Goal: Task Accomplishment & Management: Use online tool/utility

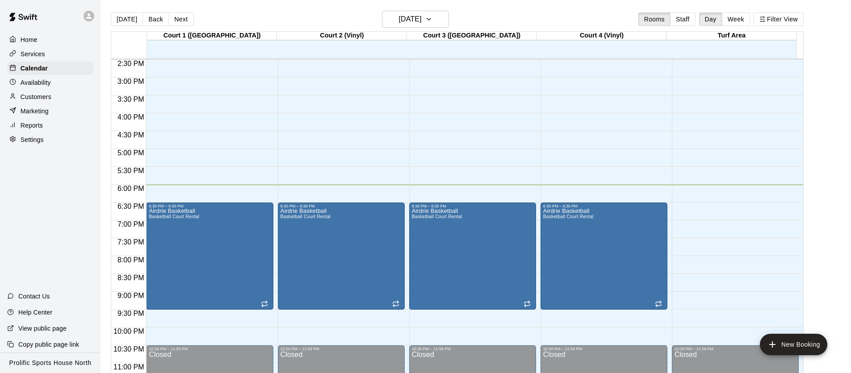
scroll to position [516, 0]
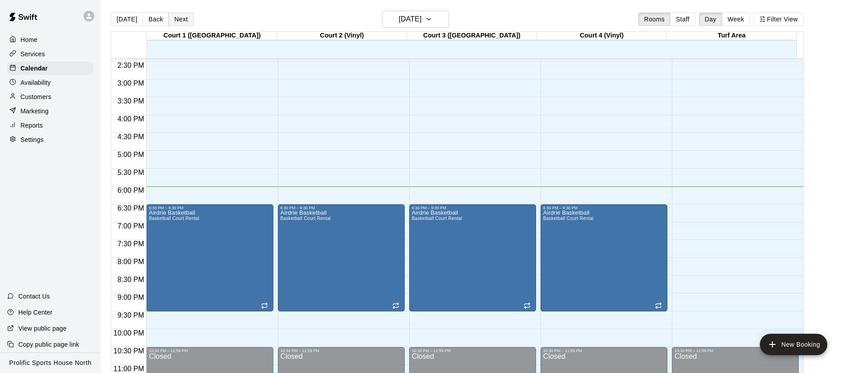
click at [175, 21] on button "Next" at bounding box center [180, 19] width 25 height 13
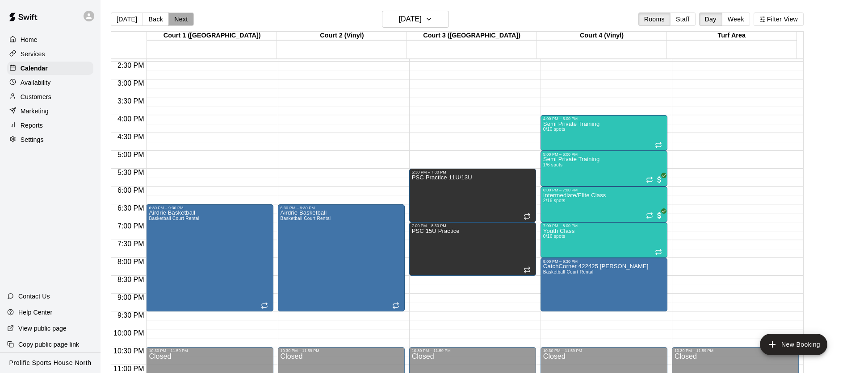
click at [171, 15] on button "Next" at bounding box center [180, 19] width 25 height 13
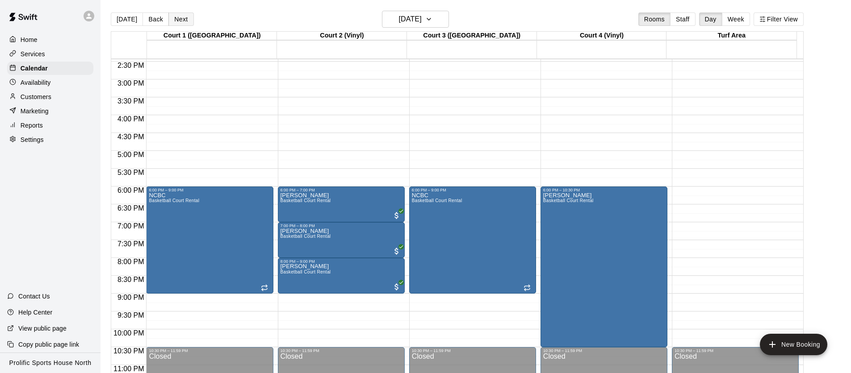
click at [175, 19] on button "Next" at bounding box center [180, 19] width 25 height 13
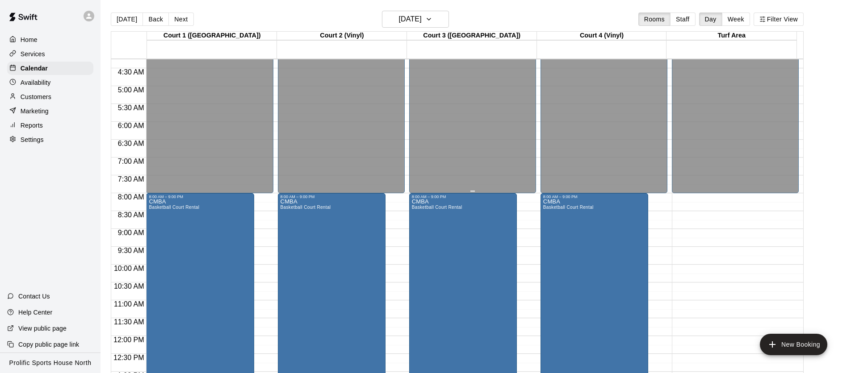
scroll to position [154, 0]
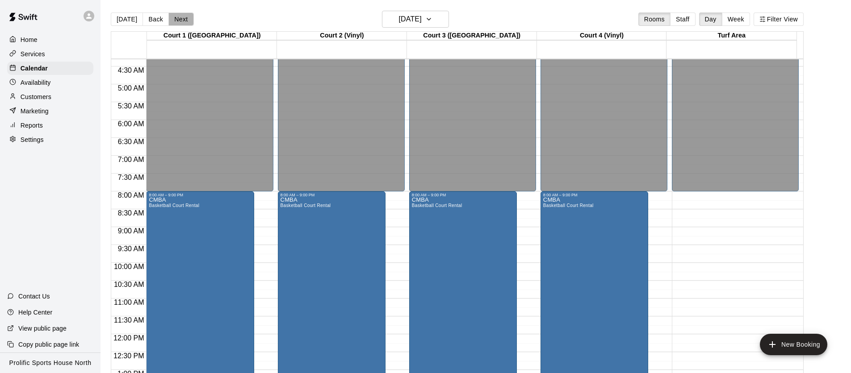
click at [179, 17] on button "Next" at bounding box center [180, 19] width 25 height 13
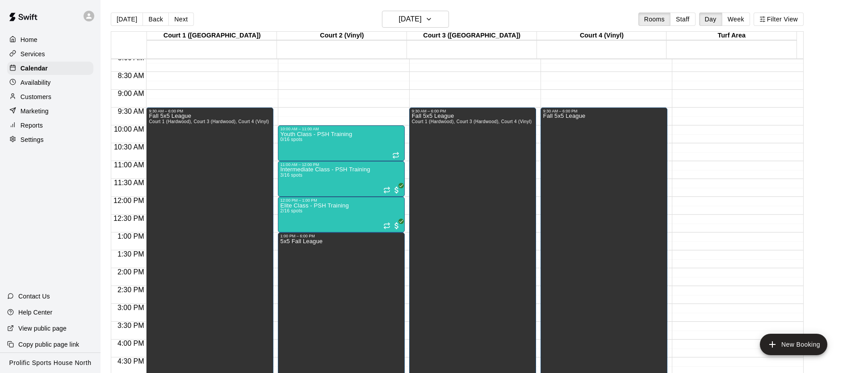
scroll to position [268, 0]
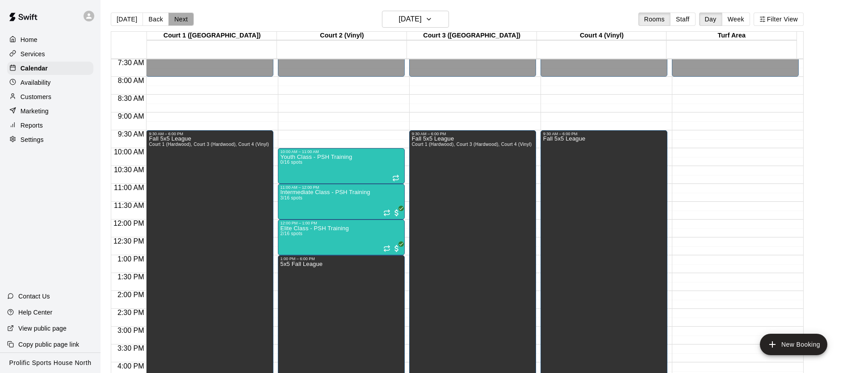
click at [186, 18] on button "Next" at bounding box center [180, 19] width 25 height 13
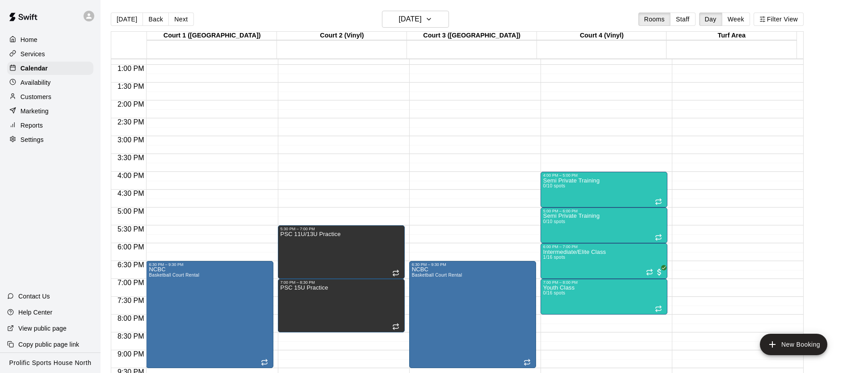
scroll to position [533, 0]
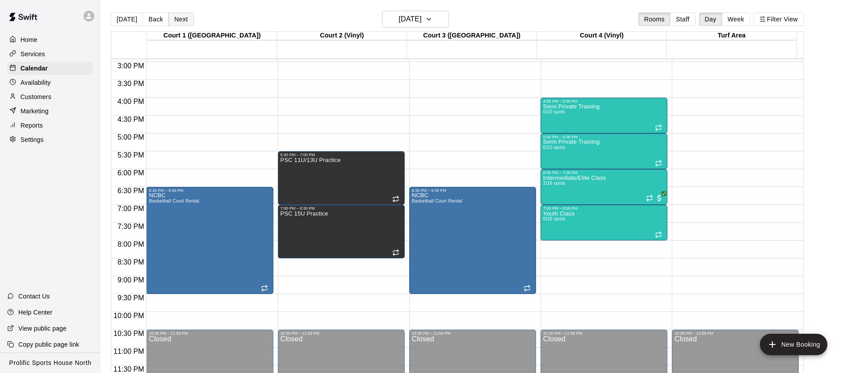
click at [175, 17] on button "Next" at bounding box center [180, 19] width 25 height 13
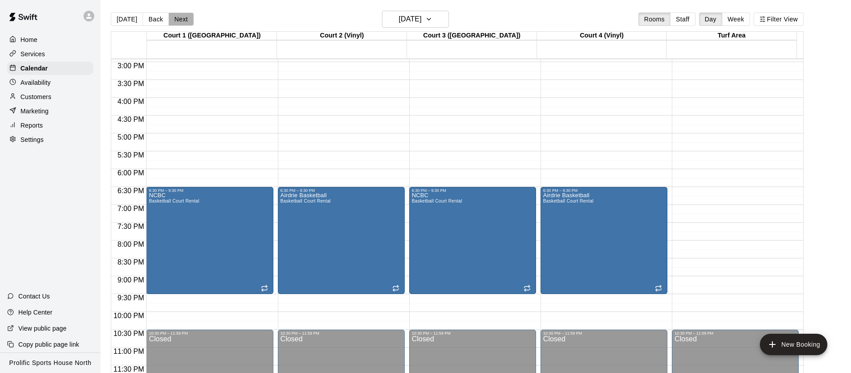
click at [175, 17] on button "Next" at bounding box center [180, 19] width 25 height 13
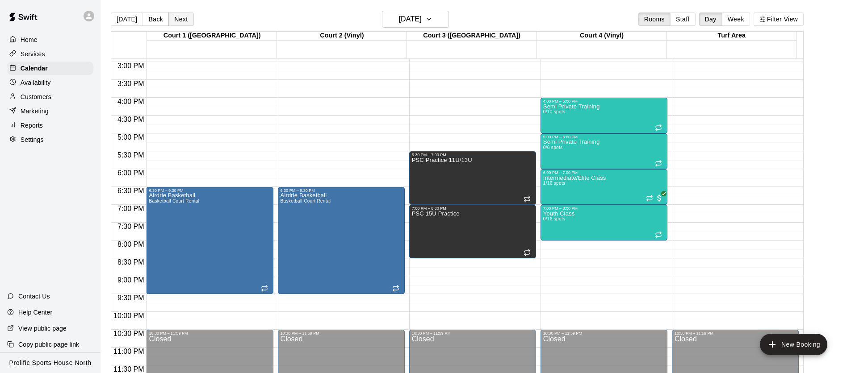
click at [175, 17] on button "Next" at bounding box center [180, 19] width 25 height 13
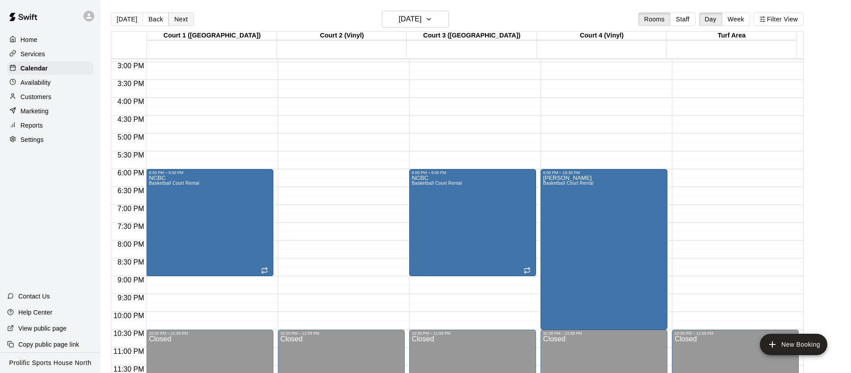
click at [175, 17] on button "Next" at bounding box center [180, 19] width 25 height 13
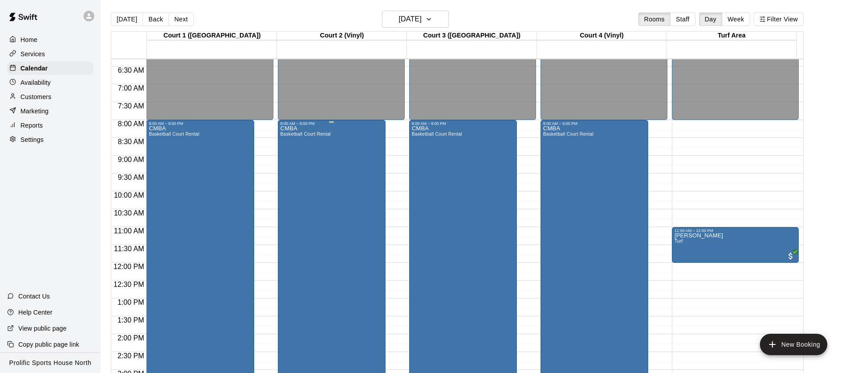
scroll to position [193, 0]
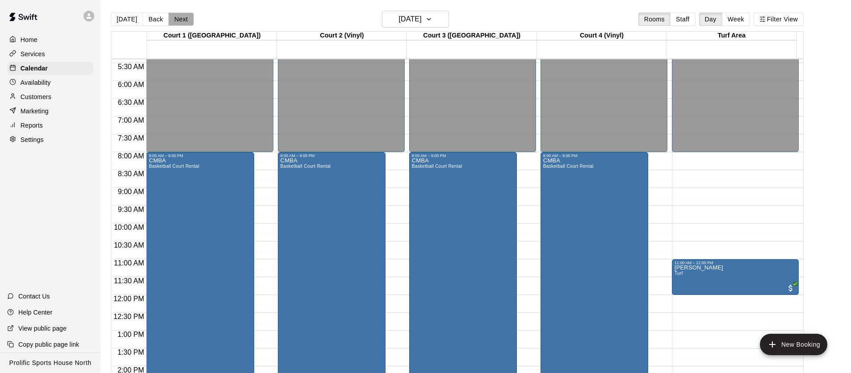
click at [187, 19] on button "Next" at bounding box center [180, 19] width 25 height 13
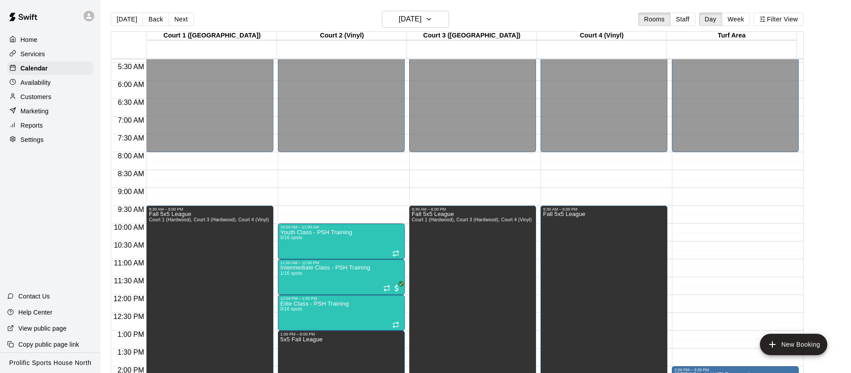
click at [129, 20] on button "[DATE]" at bounding box center [127, 19] width 32 height 13
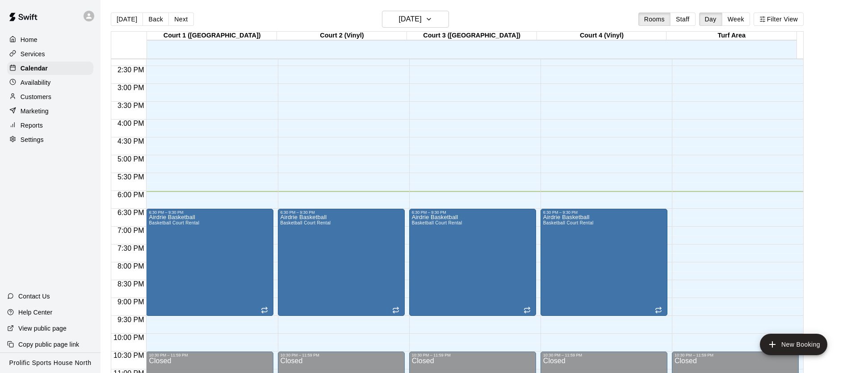
scroll to position [533, 0]
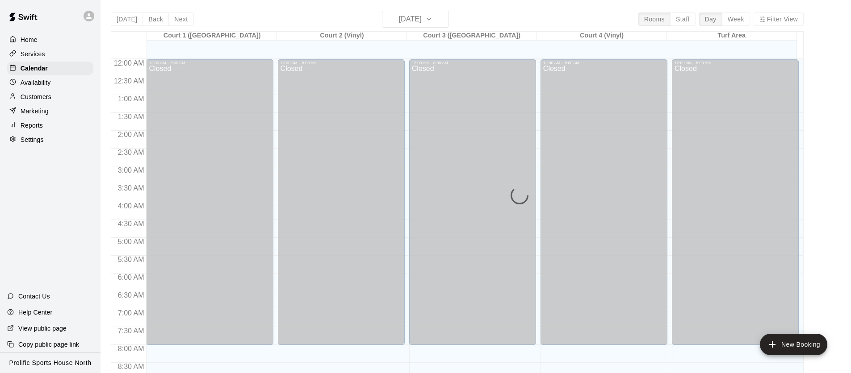
scroll to position [506, 0]
